Goal: Check status: Check status

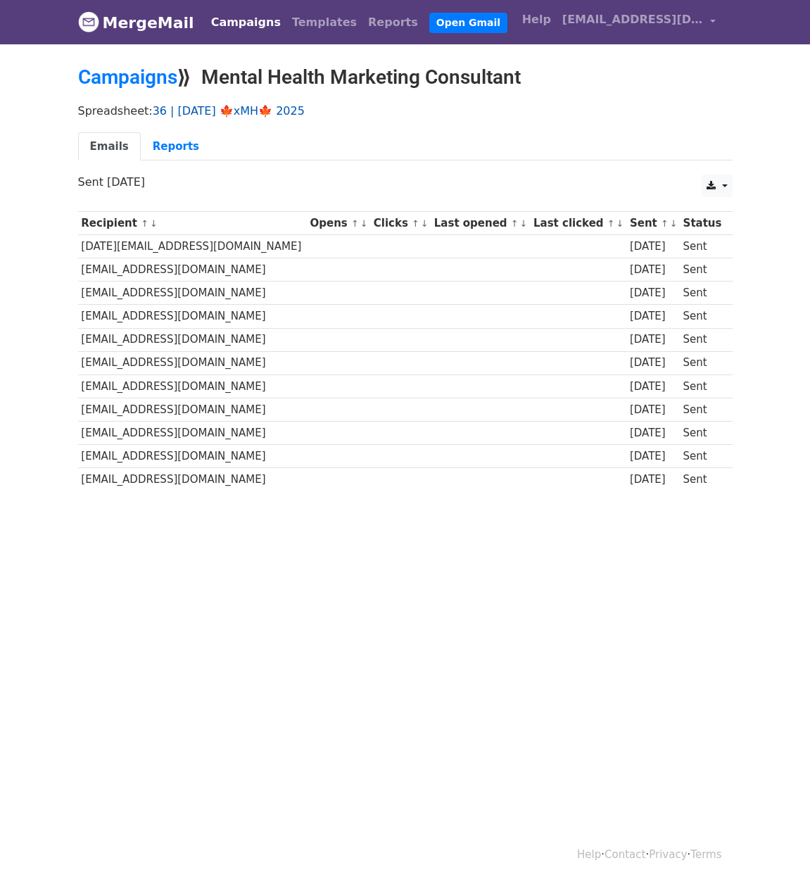
click at [254, 106] on link "36 | SEP 23 🍁xMH🍁 2025" at bounding box center [229, 110] width 152 height 13
